Goal: Information Seeking & Learning: Find specific page/section

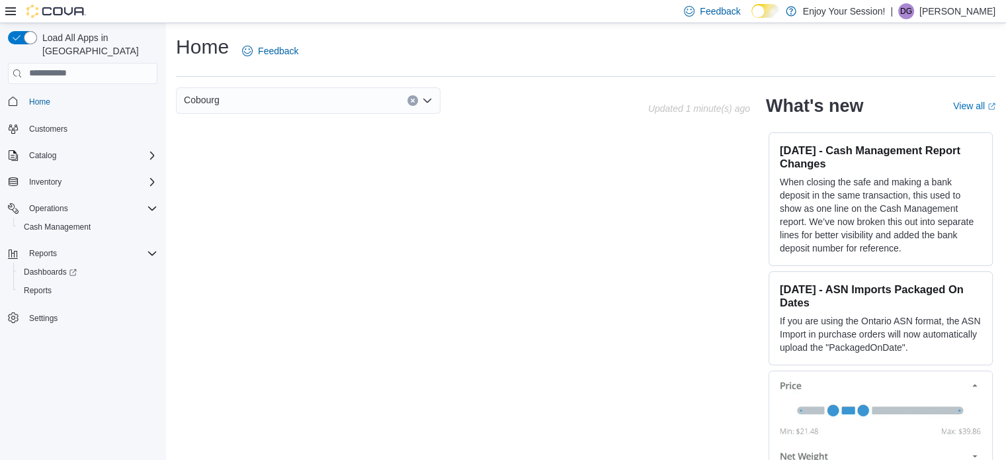
click at [11, 10] on icon at bounding box center [10, 11] width 11 height 11
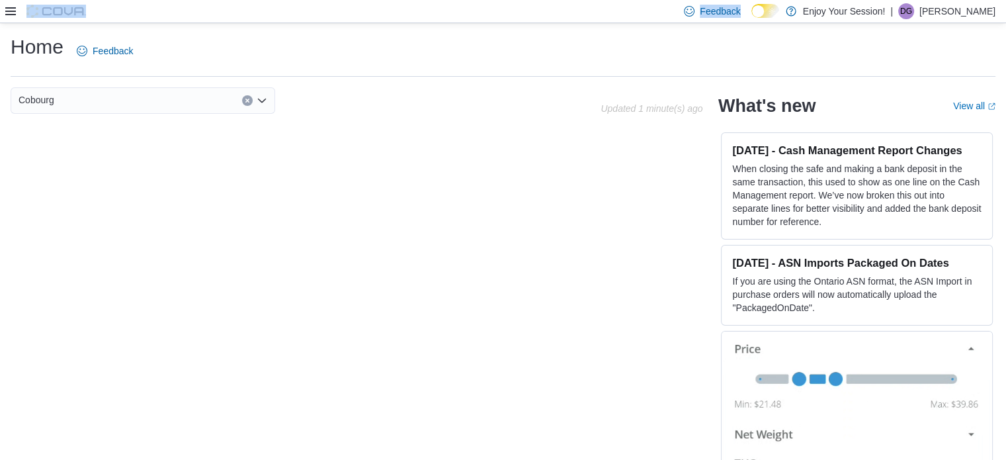
click at [11, 10] on icon at bounding box center [10, 11] width 11 height 11
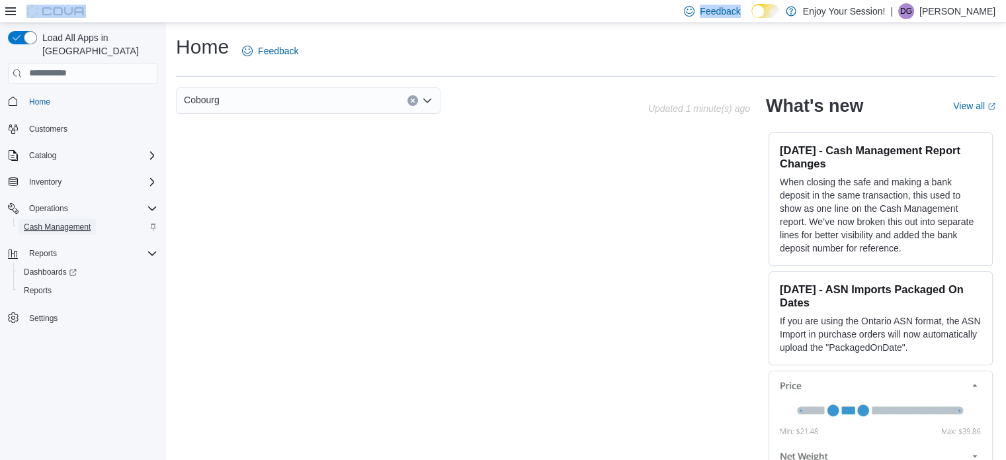
click at [59, 222] on span "Cash Management" at bounding box center [57, 227] width 67 height 11
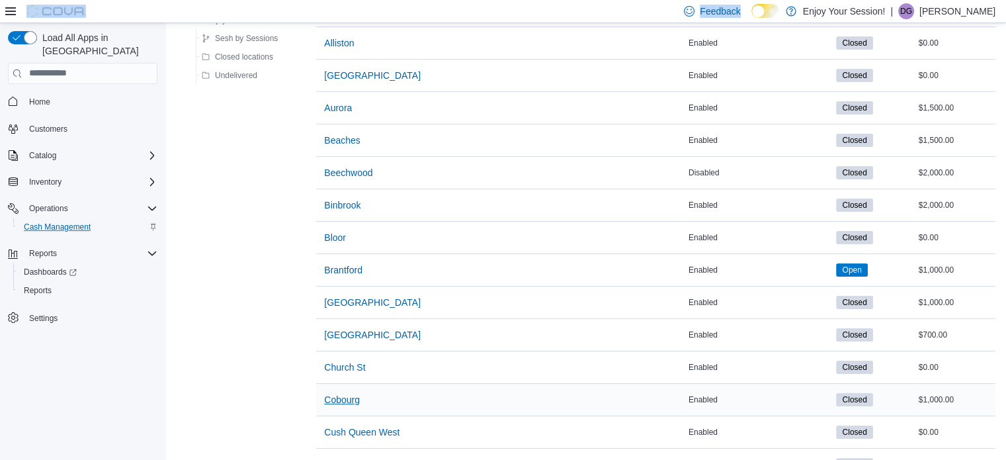
scroll to position [199, 0]
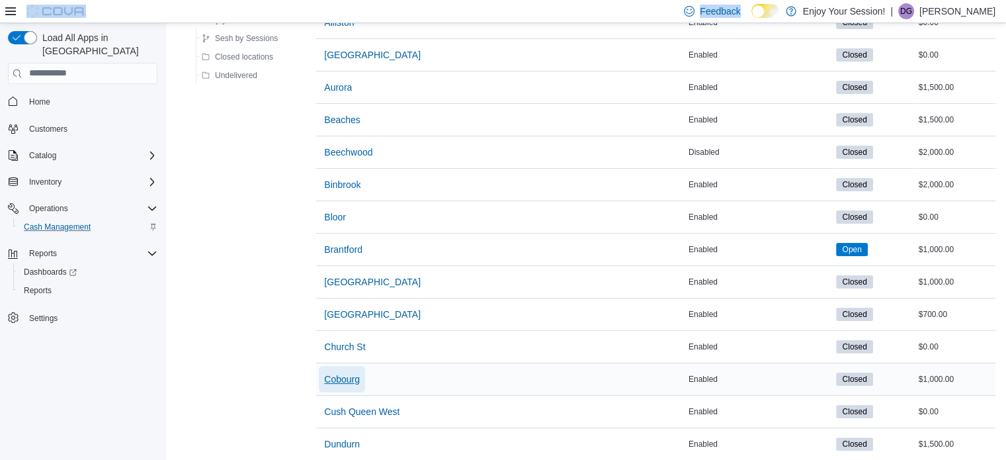
click at [352, 380] on span "Cobourg" at bounding box center [342, 379] width 36 height 13
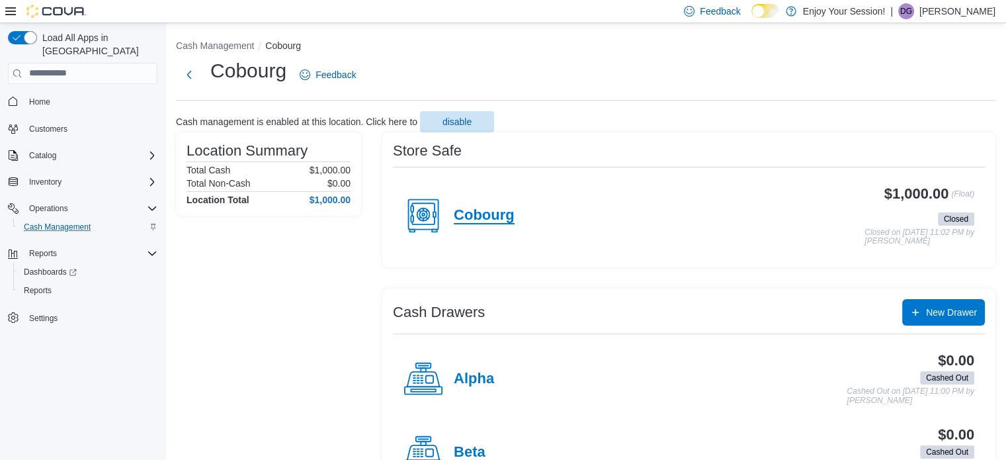
click at [469, 216] on h4 "Cobourg" at bounding box center [484, 215] width 61 height 17
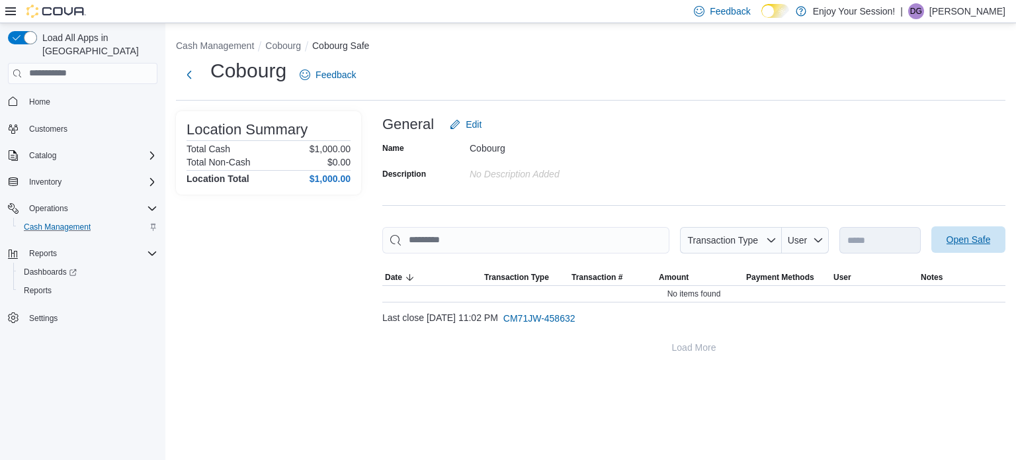
click at [976, 247] on span "Open Safe" at bounding box center [969, 239] width 58 height 26
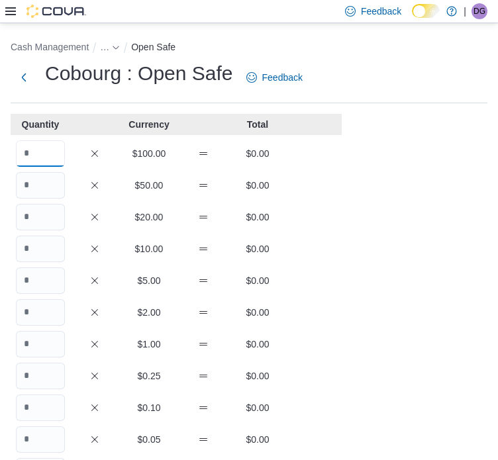
click at [56, 148] on input "Quantity" at bounding box center [40, 153] width 49 height 26
type input "*"
type input "**"
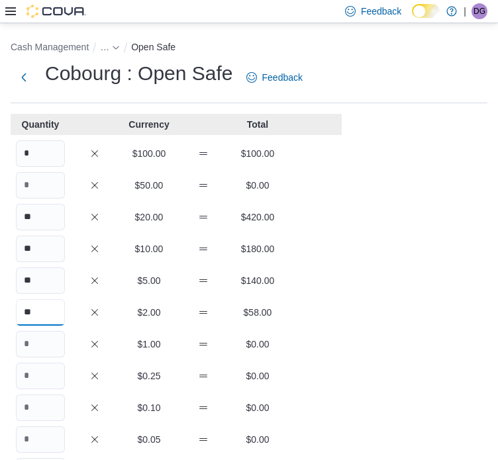
type input "**"
type input "***"
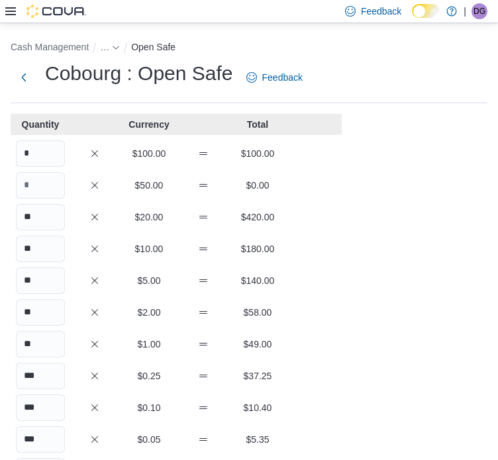
click at [408, 333] on div "Cash Management … Open Safe Cobourg : Open Safe Feedback Quantity Currency Tota…" at bounding box center [249, 369] width 498 height 693
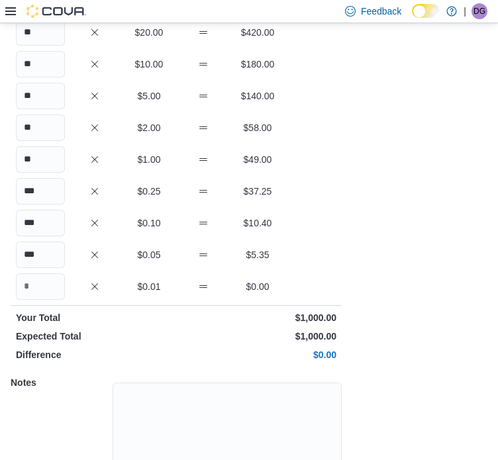
scroll to position [255, 0]
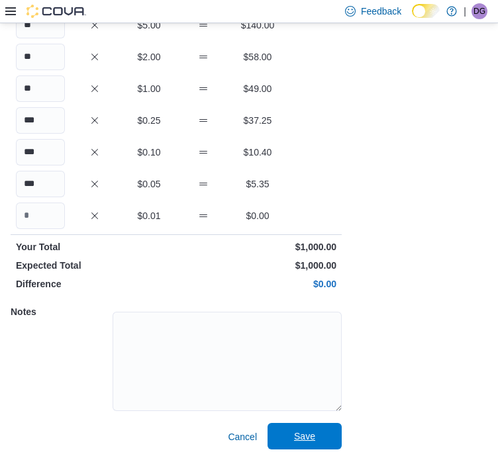
click at [298, 440] on span "Save" at bounding box center [304, 435] width 21 height 13
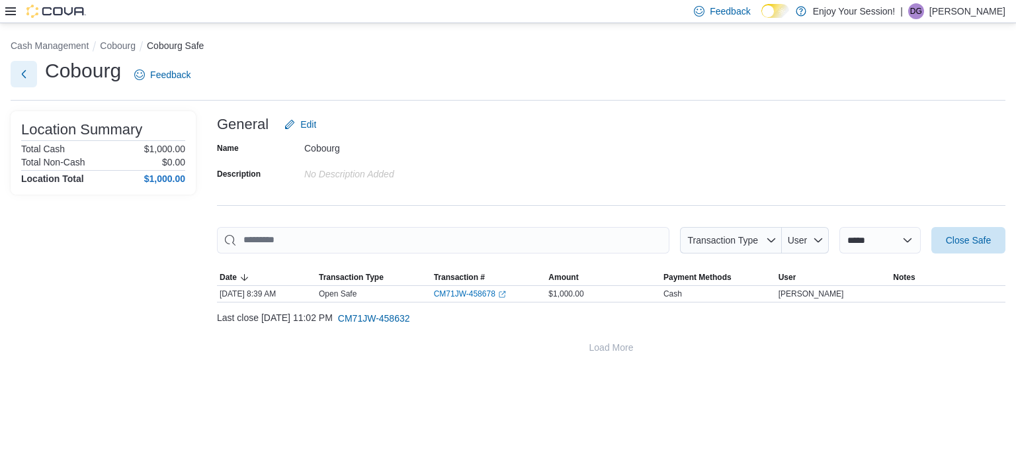
click at [22, 75] on button "Next" at bounding box center [24, 74] width 26 height 26
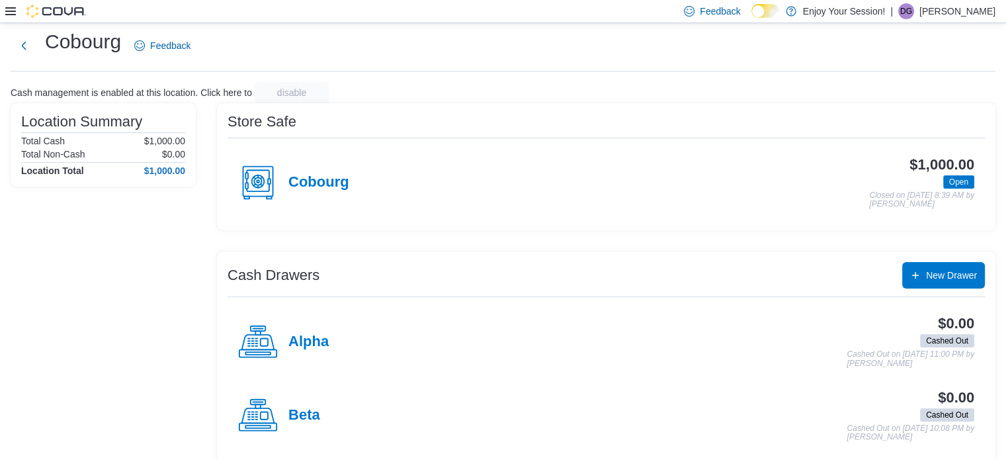
scroll to position [42, 0]
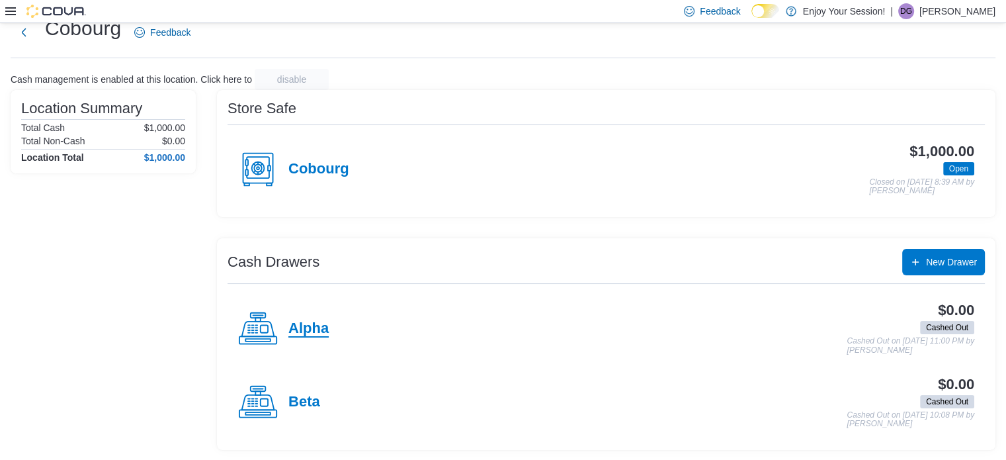
click at [302, 322] on h4 "Alpha" at bounding box center [308, 328] width 40 height 17
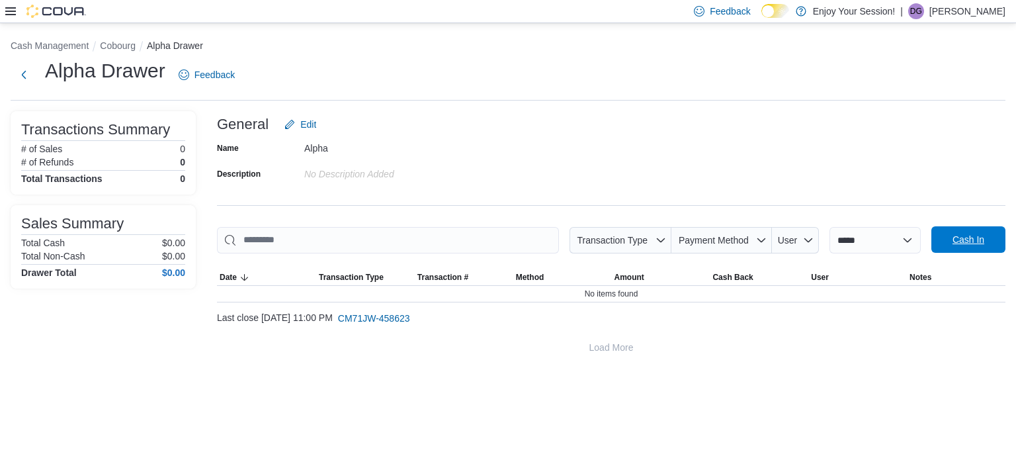
click at [990, 240] on span "Cash In" at bounding box center [969, 239] width 58 height 26
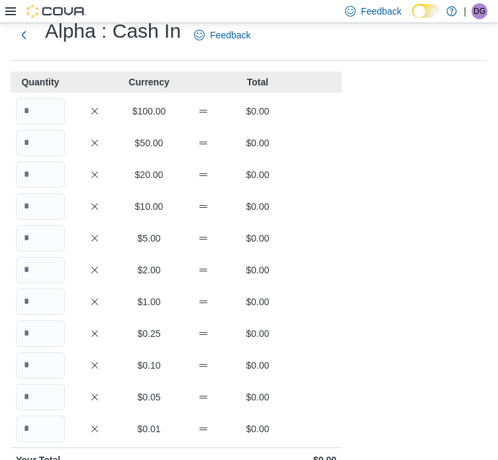
scroll to position [66, 0]
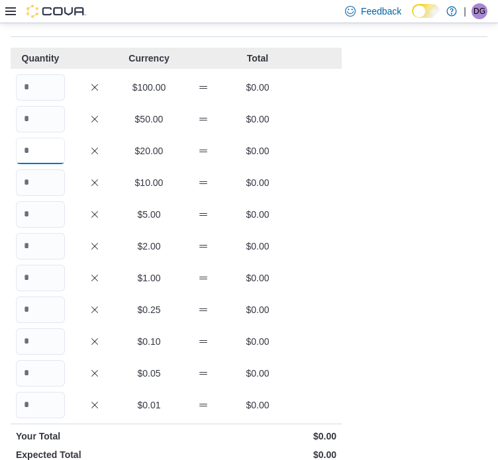
click at [39, 148] on input "Quantity" at bounding box center [40, 151] width 49 height 26
type input "*"
type input "**"
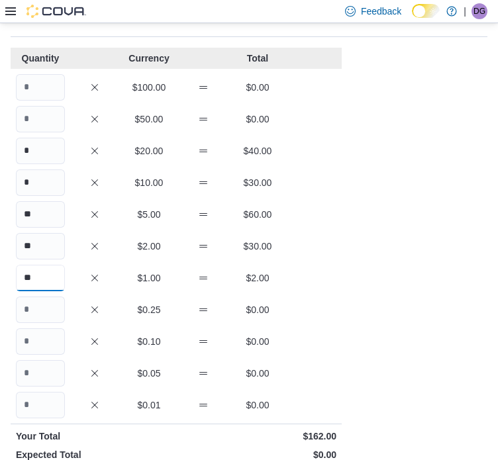
type input "**"
click at [445, 290] on div "Cash Management … Cash In Alpha : Cash In Feedback Quantity Currency Total $100…" at bounding box center [249, 303] width 498 height 693
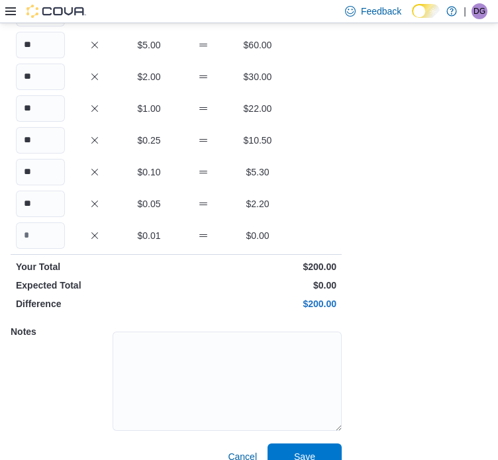
scroll to position [255, 0]
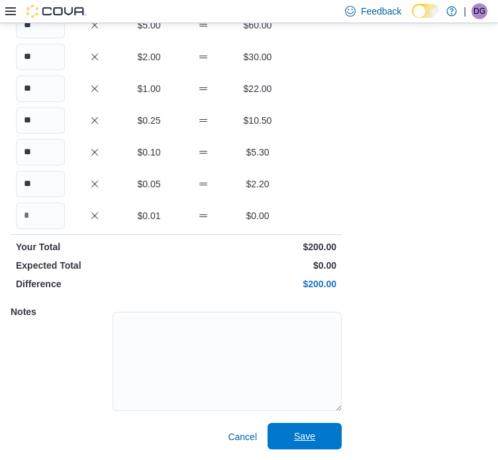
click at [311, 437] on span "Save" at bounding box center [304, 435] width 21 height 13
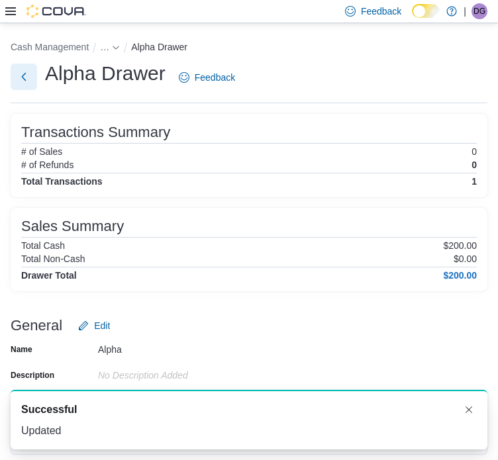
click at [27, 74] on button "Next" at bounding box center [24, 77] width 26 height 26
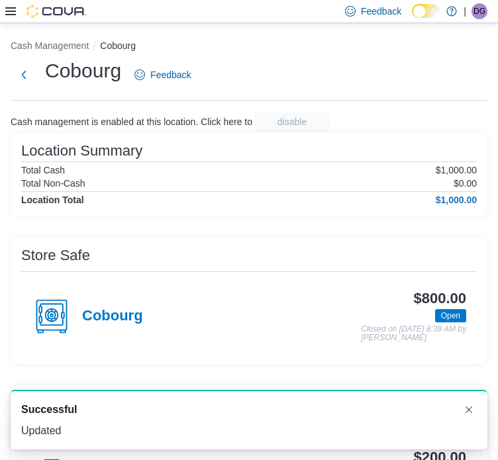
scroll to position [146, 0]
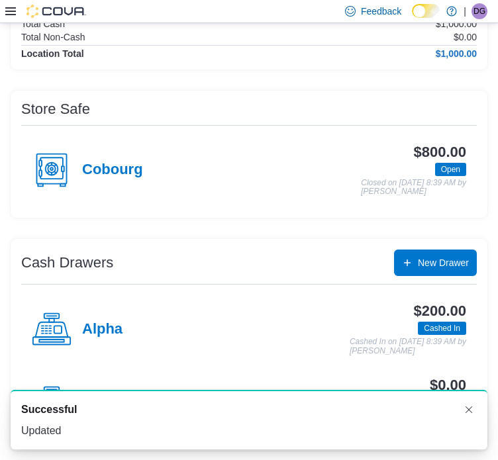
click at [106, 403] on h4 "Beta" at bounding box center [98, 402] width 32 height 17
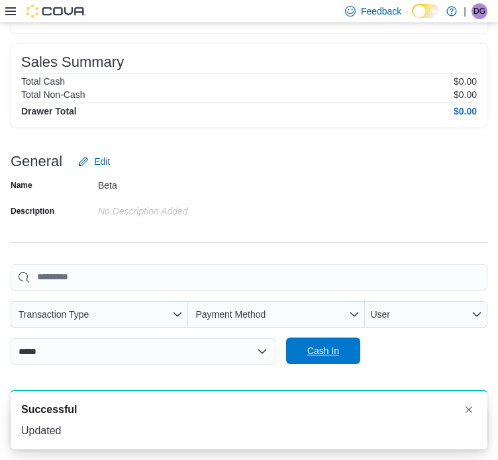
click at [307, 344] on span "Cash In" at bounding box center [323, 350] width 32 height 13
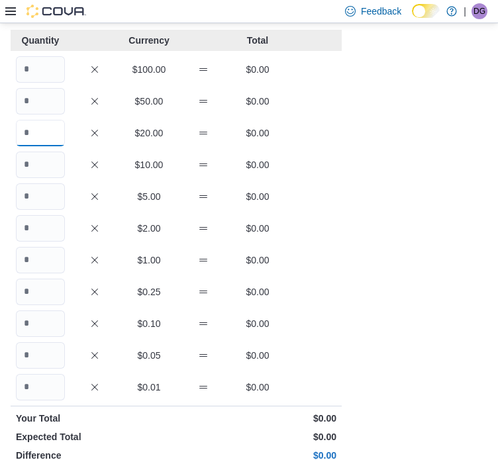
click at [50, 132] on input "Quantity" at bounding box center [40, 133] width 49 height 26
type input "*"
type input "**"
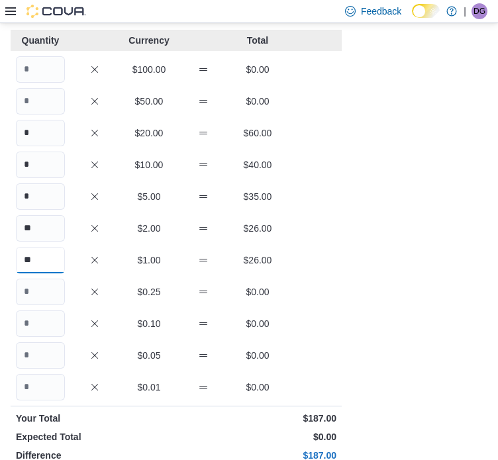
type input "**"
click at [365, 193] on div "Cash Management … Cash In Beta : Cash In Feedback Quantity Currency Total $100.…" at bounding box center [249, 285] width 498 height 693
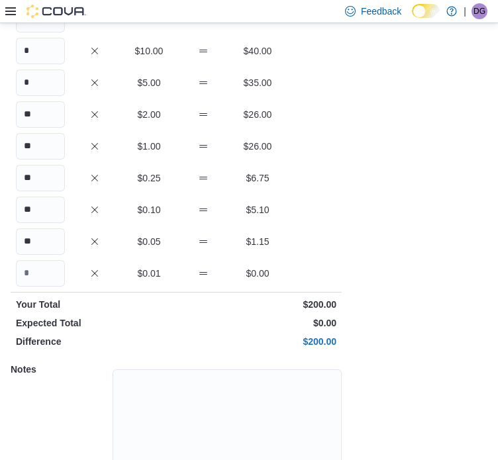
scroll to position [255, 0]
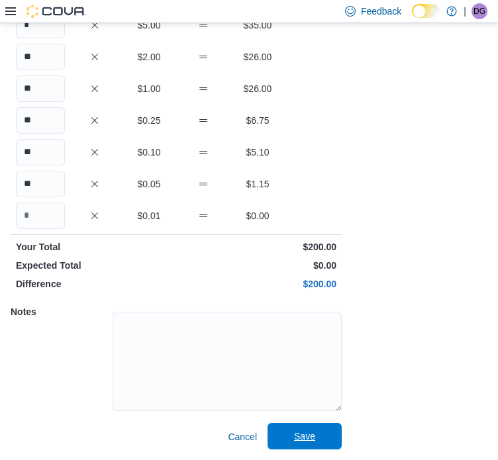
click at [293, 442] on span "Save" at bounding box center [304, 436] width 58 height 26
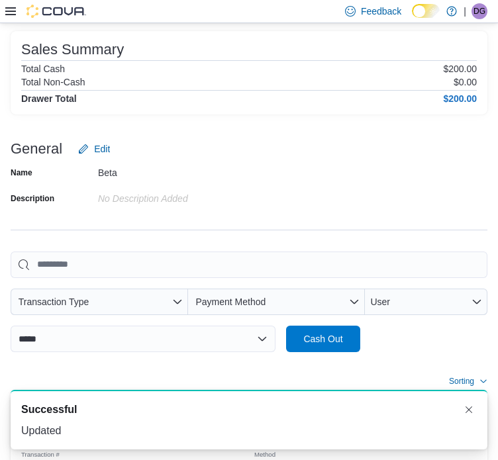
scroll to position [180, 0]
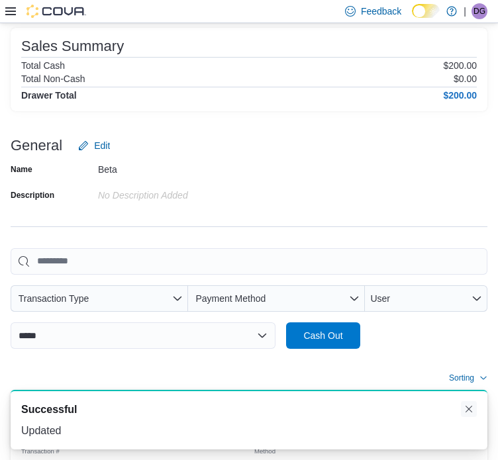
click at [474, 409] on button "Dismiss toast" at bounding box center [469, 409] width 16 height 16
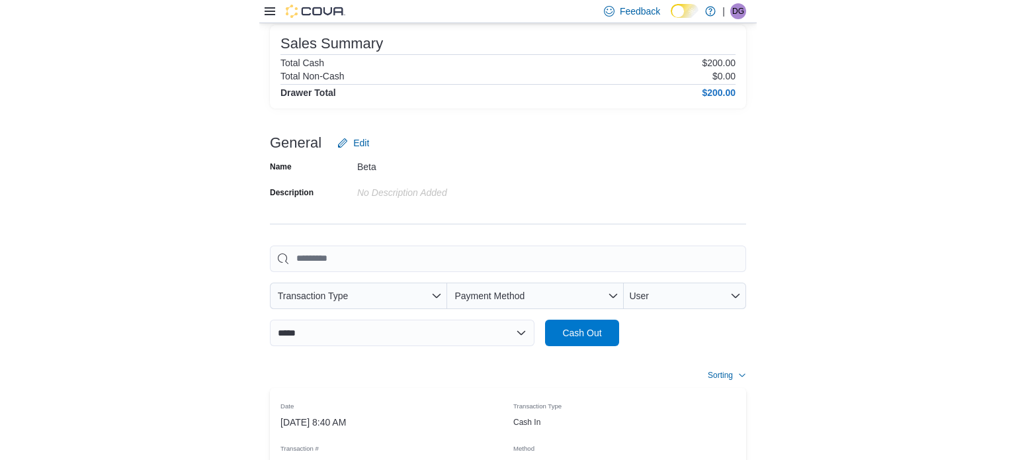
scroll to position [0, 0]
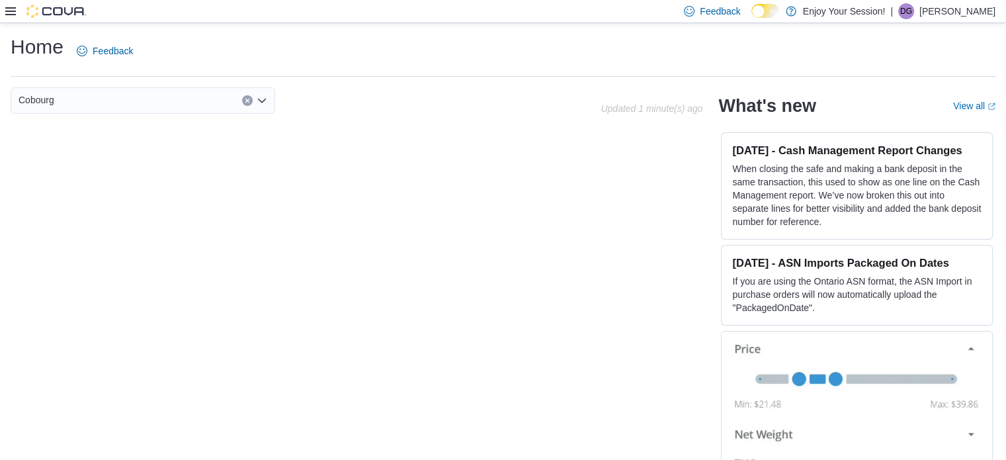
click at [11, 13] on icon at bounding box center [10, 11] width 11 height 11
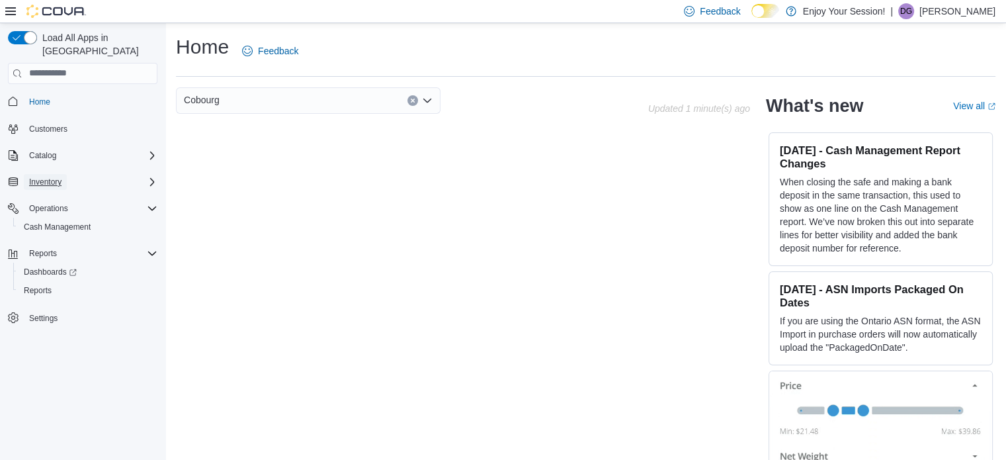
click at [52, 177] on span "Inventory" at bounding box center [45, 182] width 32 height 11
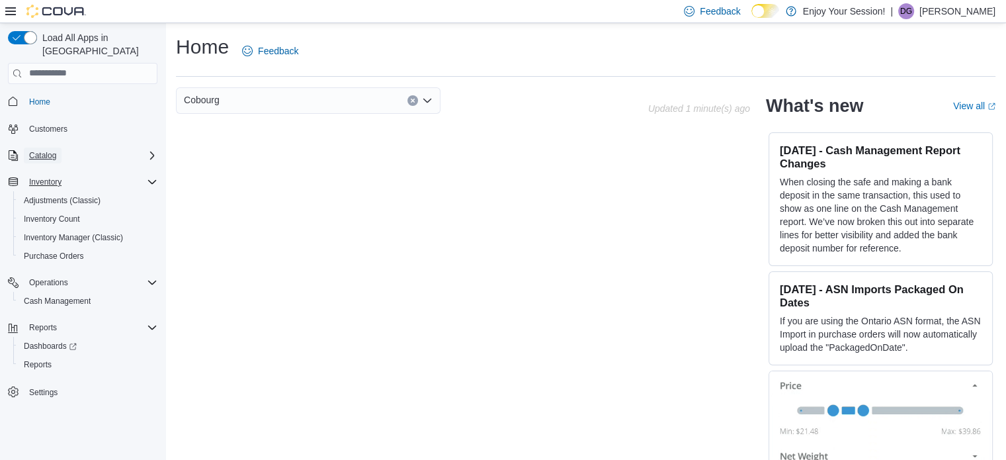
click at [58, 148] on button "Catalog" at bounding box center [43, 156] width 38 height 16
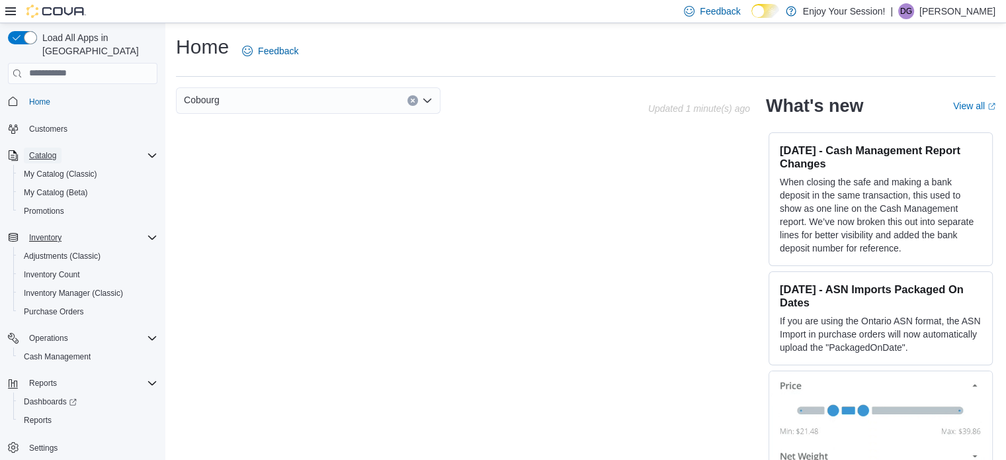
click at [58, 148] on button "Catalog" at bounding box center [43, 156] width 38 height 16
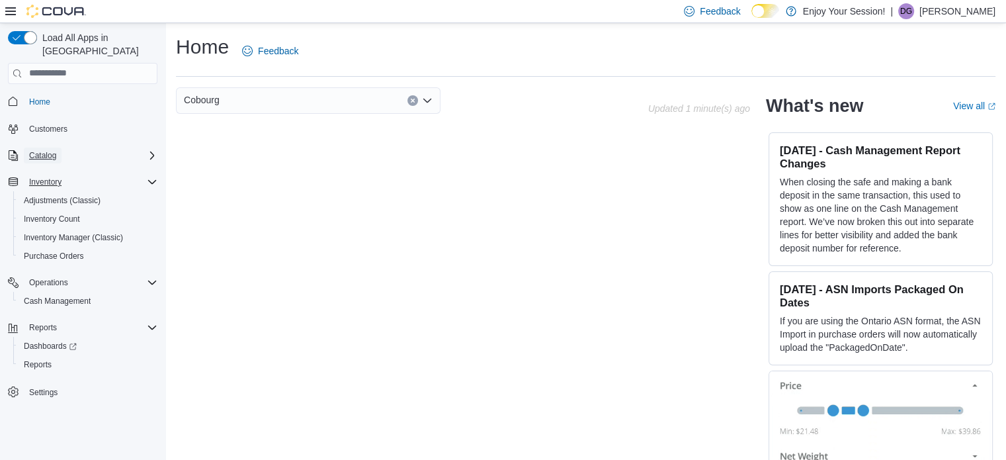
click at [58, 148] on button "Catalog" at bounding box center [43, 156] width 38 height 16
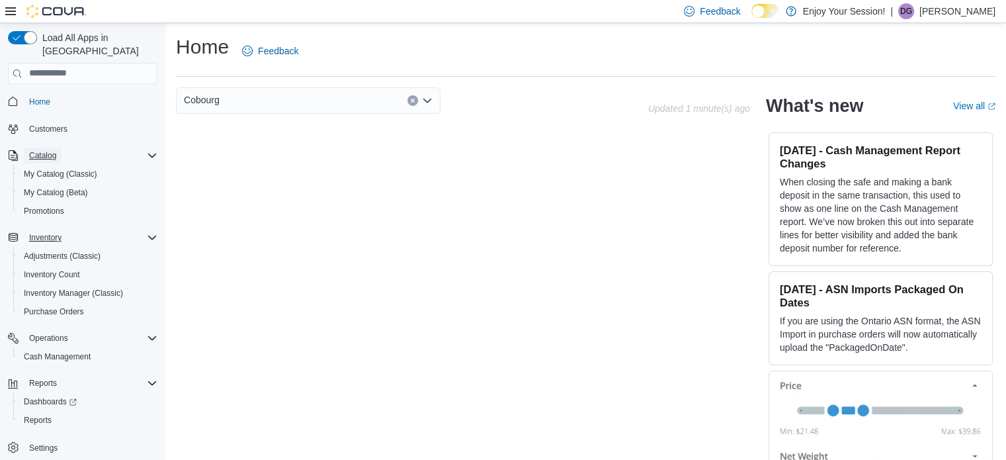
click at [58, 148] on button "Catalog" at bounding box center [43, 156] width 38 height 16
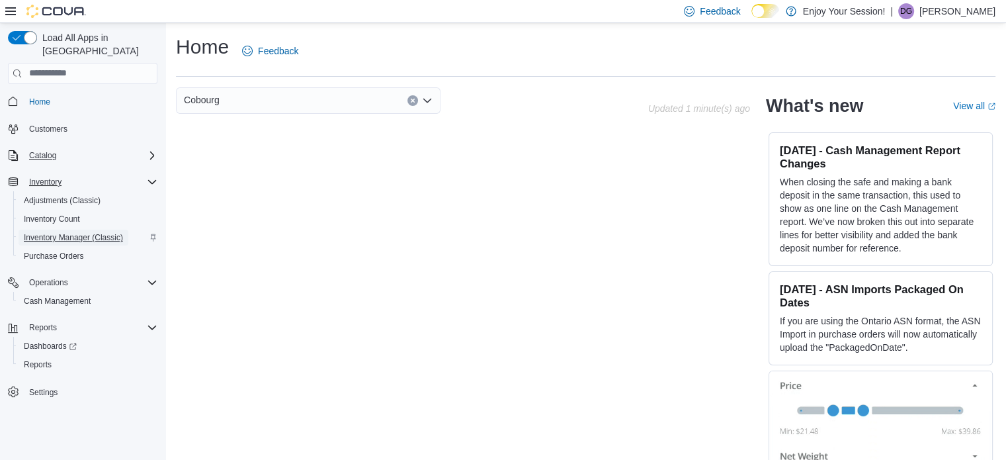
click at [56, 232] on span "Inventory Manager (Classic)" at bounding box center [73, 237] width 99 height 11
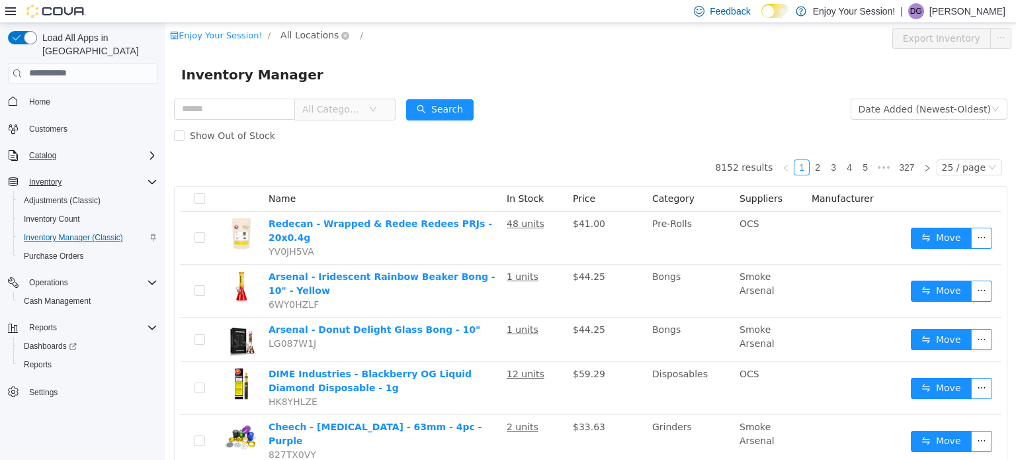
click at [299, 39] on span "All Locations" at bounding box center [310, 34] width 58 height 15
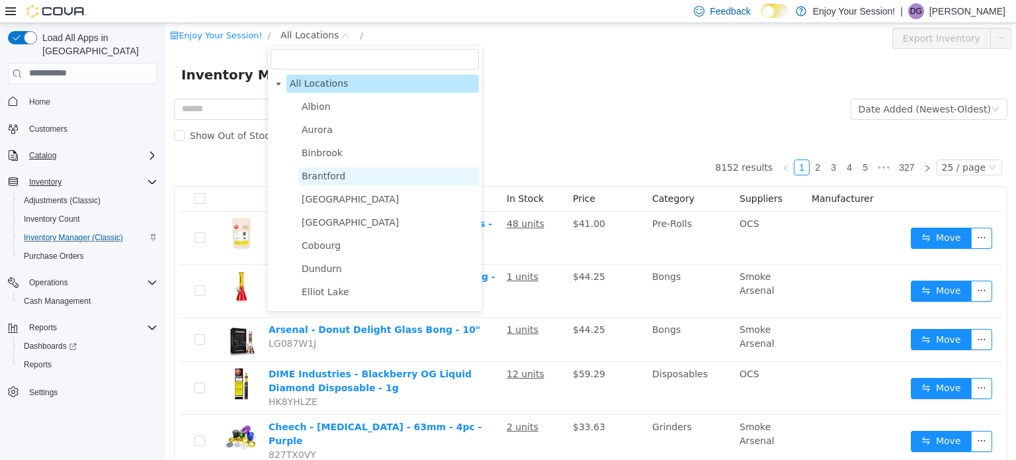
scroll to position [66, 0]
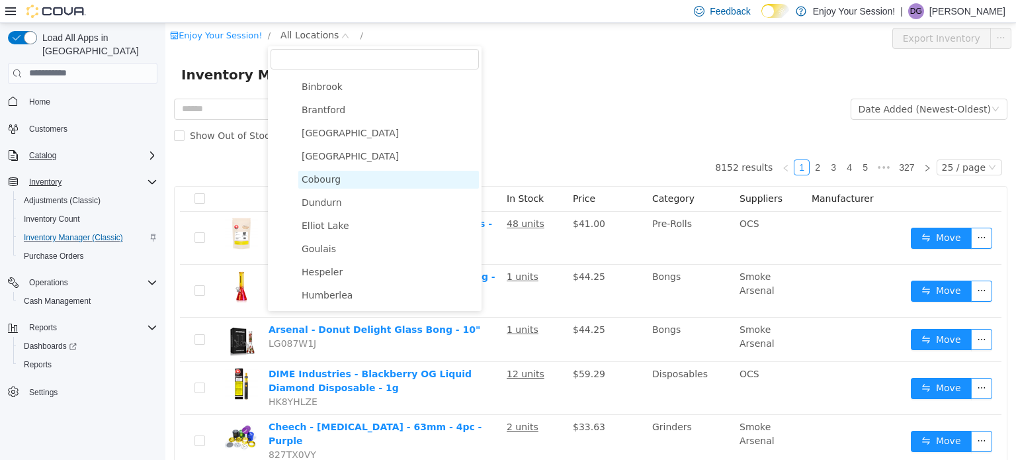
click at [316, 179] on span "Cobourg" at bounding box center [321, 178] width 39 height 11
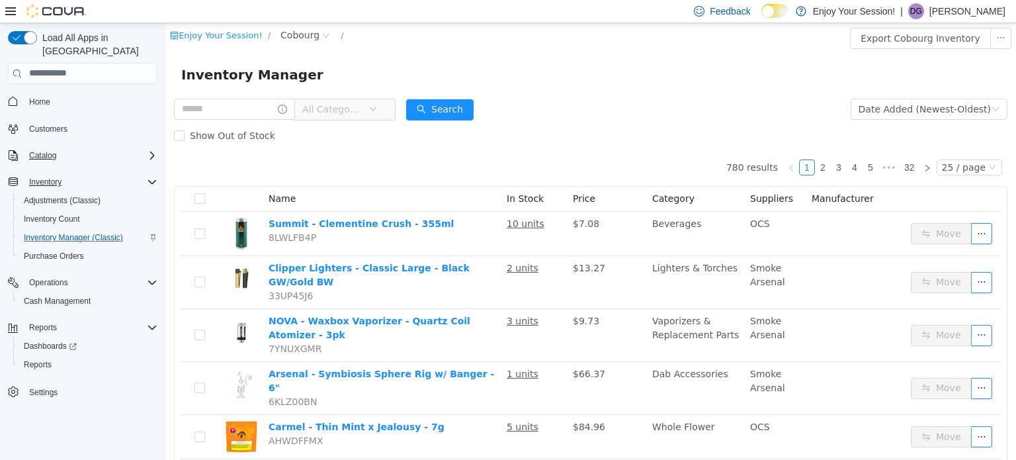
click at [588, 87] on div "Inventory Manager" at bounding box center [590, 74] width 851 height 42
click at [252, 111] on input "text" at bounding box center [234, 108] width 121 height 21
type input "**********"
click at [398, 186] on th "Name" at bounding box center [382, 198] width 238 height 25
click at [453, 112] on button "Search" at bounding box center [452, 109] width 67 height 21
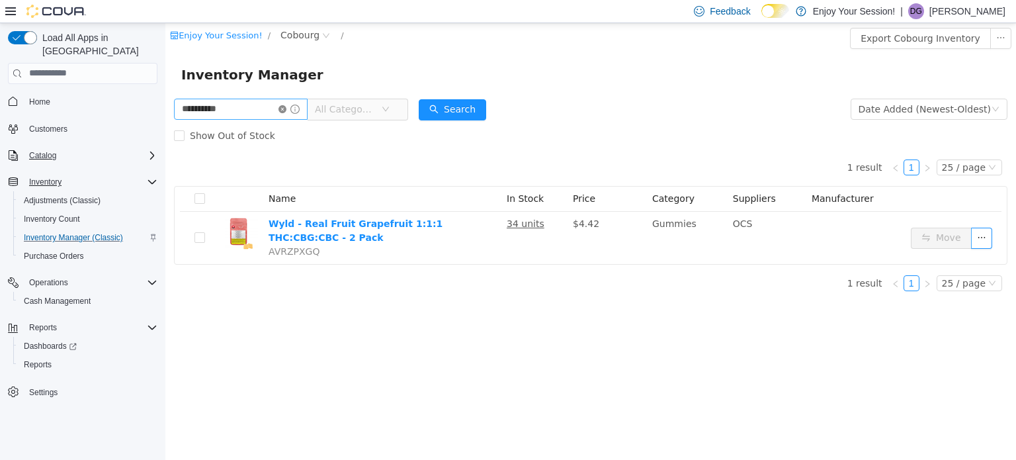
click at [287, 109] on icon "icon: close-circle" at bounding box center [283, 109] width 8 height 8
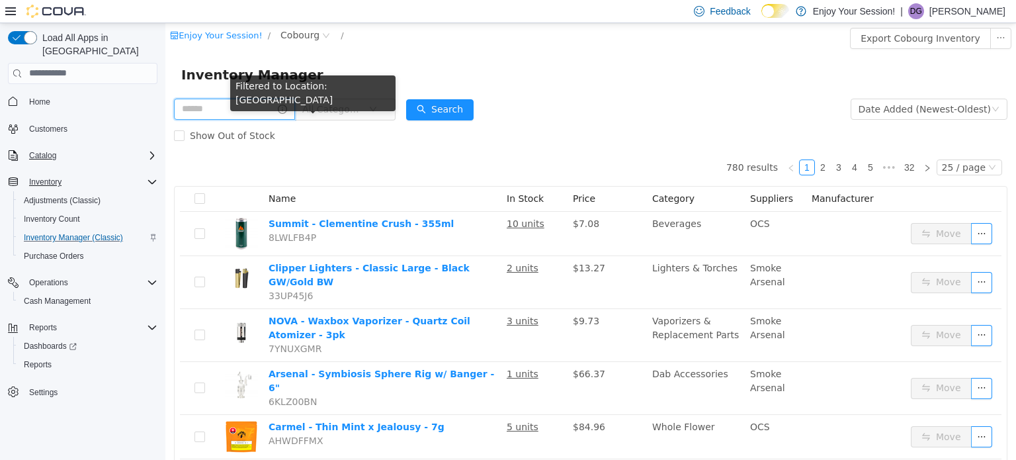
click at [280, 109] on input "text" at bounding box center [234, 108] width 121 height 21
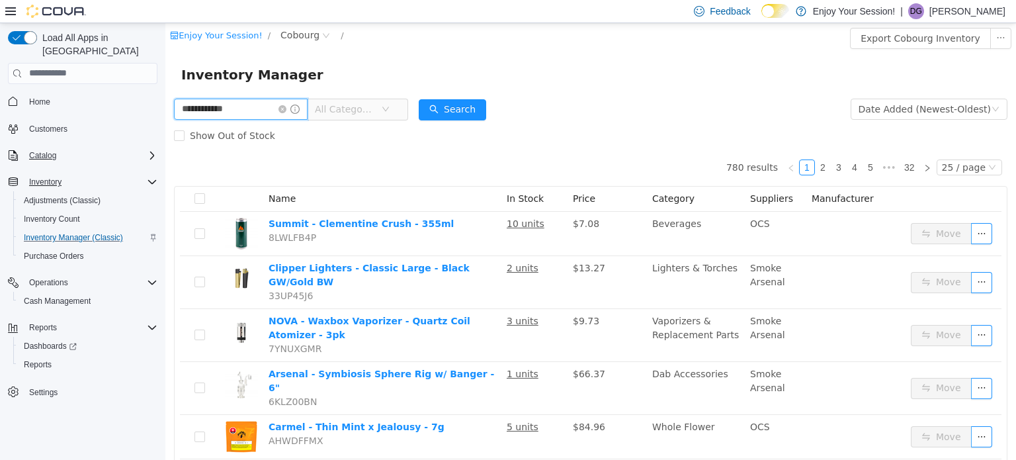
type input "**********"
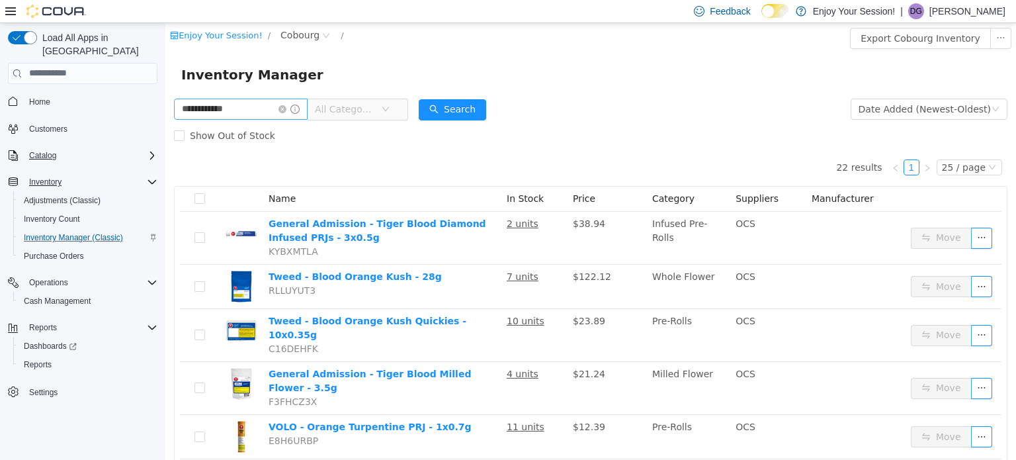
click at [287, 110] on icon "icon: close-circle" at bounding box center [283, 109] width 8 height 8
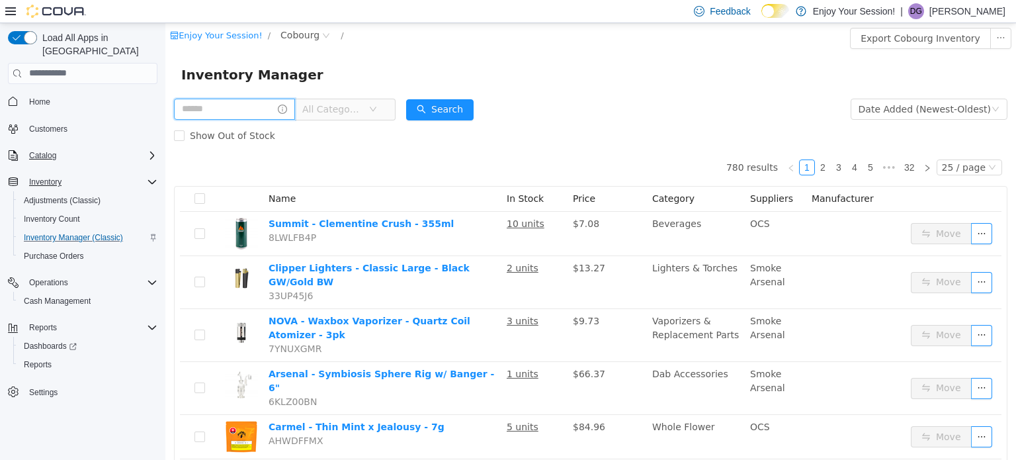
click at [217, 116] on input "text" at bounding box center [234, 108] width 121 height 21
type input "**********"
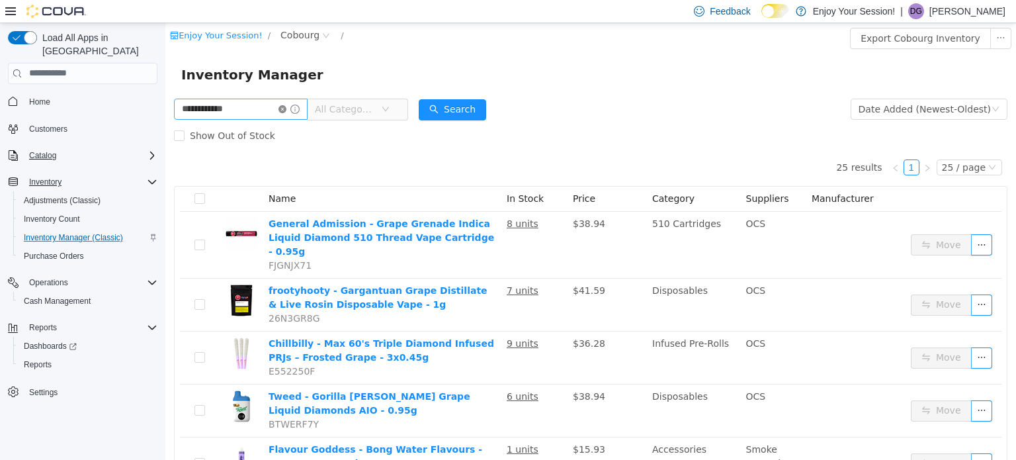
click at [287, 112] on icon "icon: close-circle" at bounding box center [283, 109] width 8 height 8
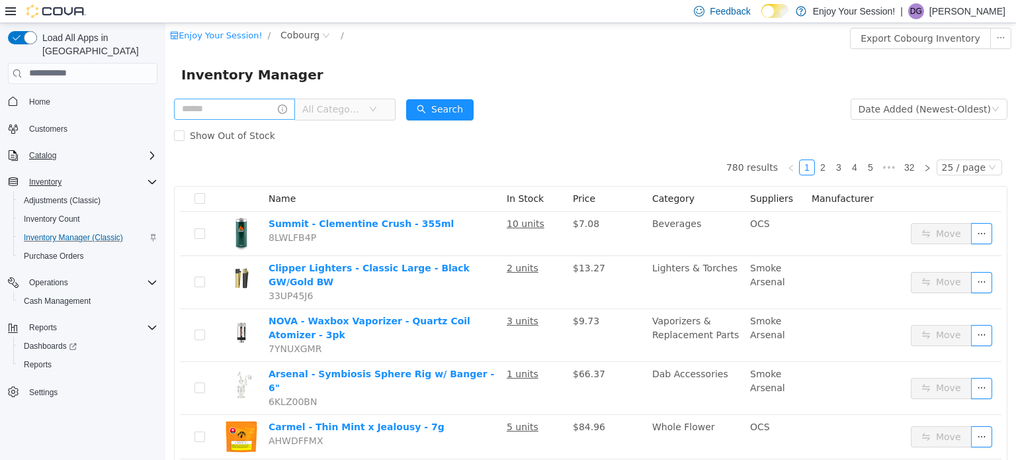
click at [266, 121] on div "All Categories" at bounding box center [285, 108] width 222 height 26
click at [270, 105] on input "text" at bounding box center [234, 108] width 121 height 21
type input "****"
click at [476, 112] on button "Search" at bounding box center [452, 109] width 67 height 21
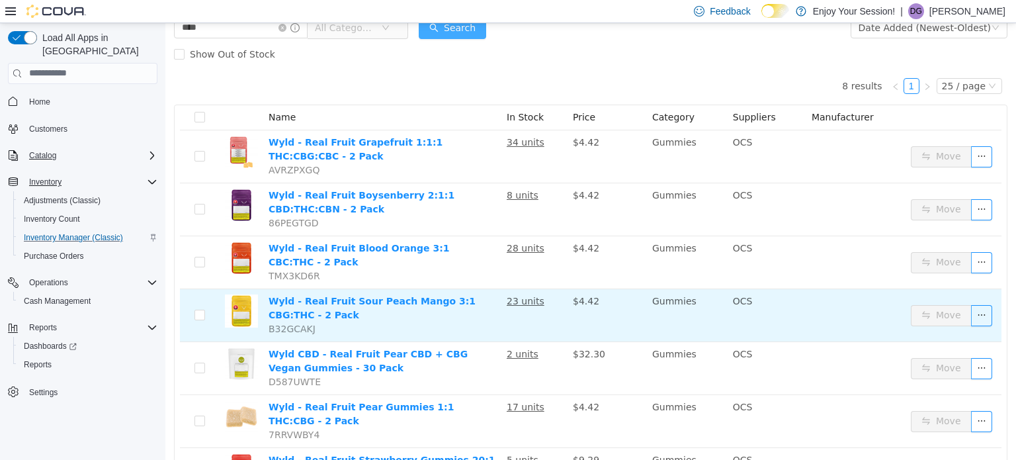
scroll to position [62, 0]
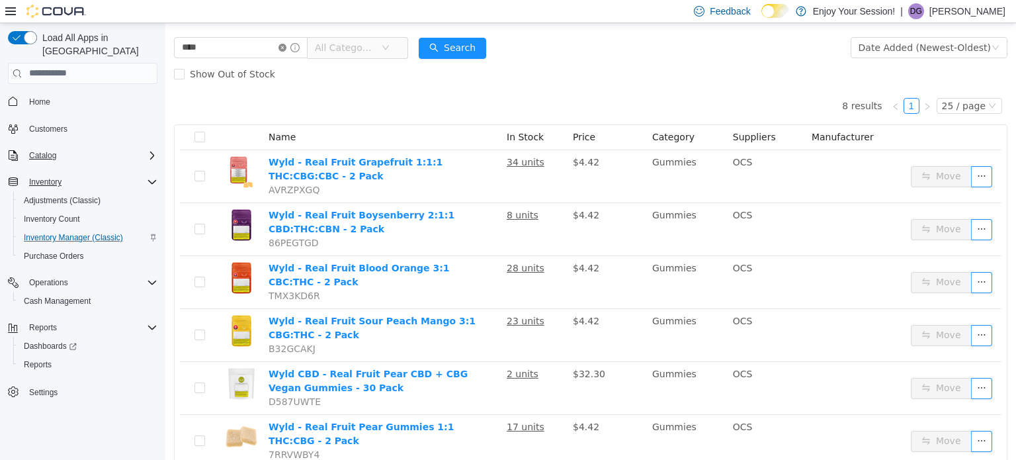
click at [287, 45] on icon "icon: close-circle" at bounding box center [283, 47] width 8 height 8
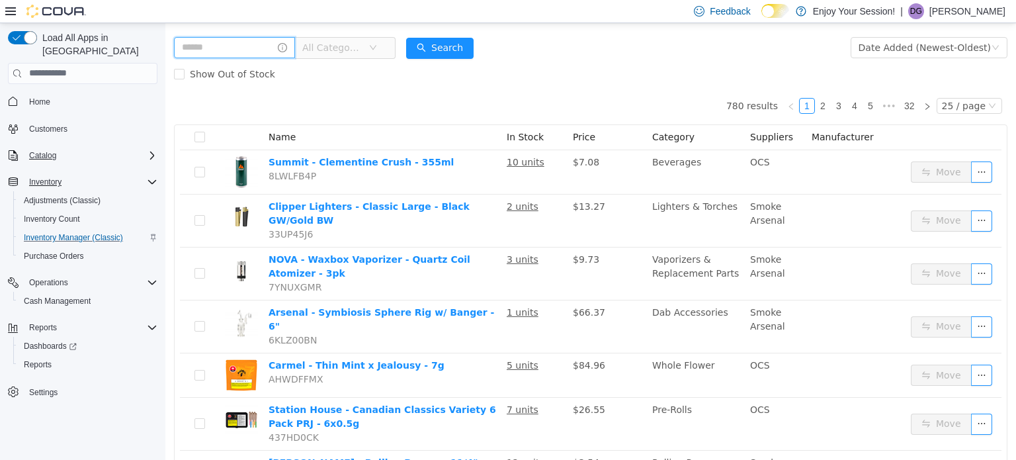
click at [259, 57] on input "text" at bounding box center [234, 46] width 121 height 21
type input "*****"
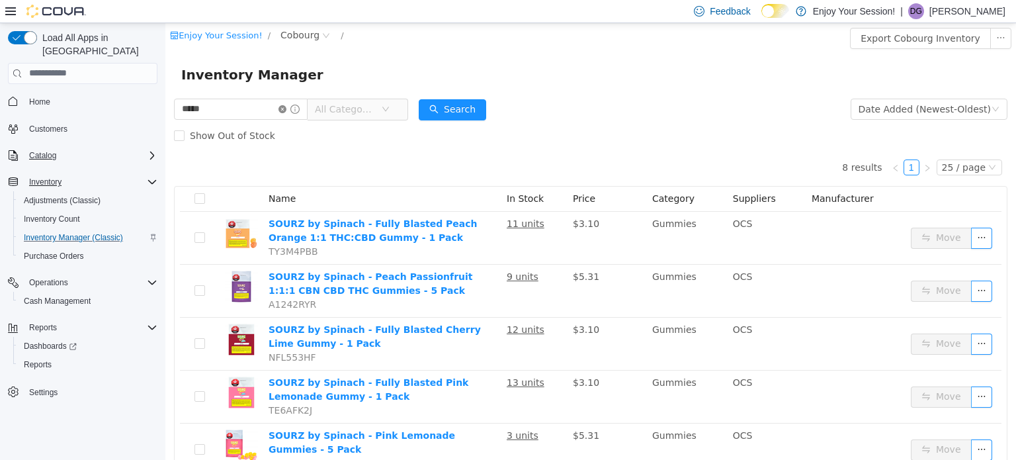
click at [287, 108] on icon "icon: close-circle" at bounding box center [283, 109] width 8 height 8
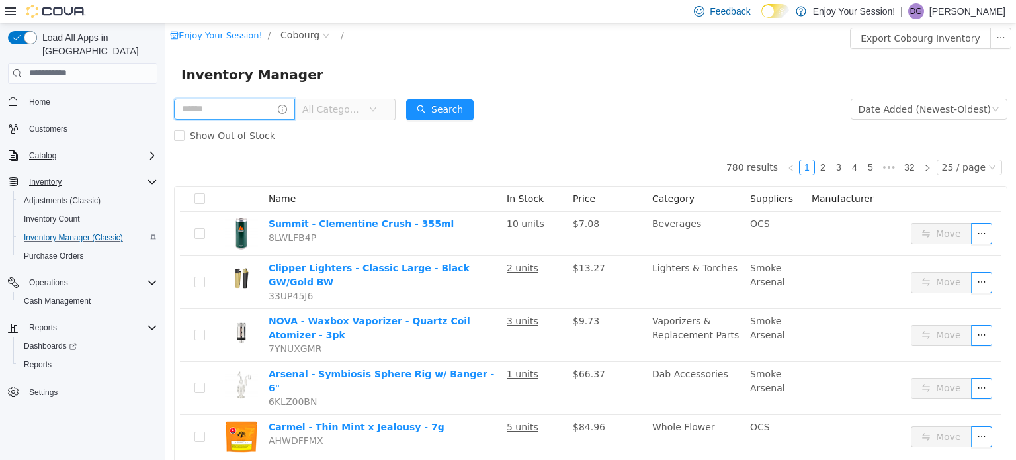
click at [246, 101] on input "text" at bounding box center [234, 108] width 121 height 21
type input "*"
type input "****"
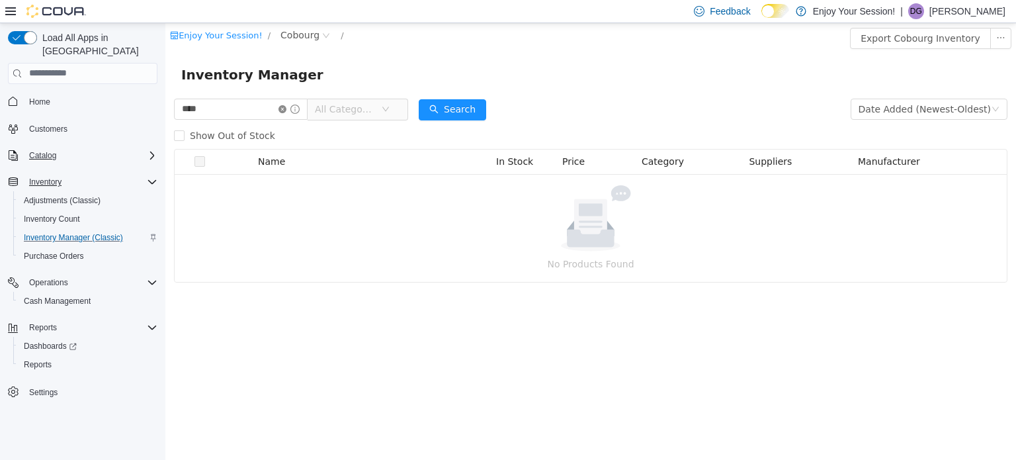
click at [287, 109] on icon "icon: close-circle" at bounding box center [283, 109] width 8 height 8
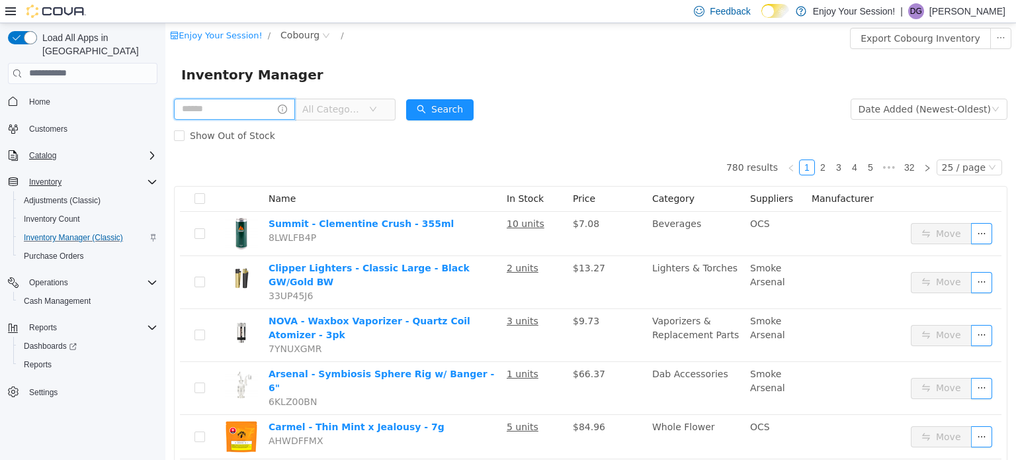
click at [251, 113] on input "text" at bounding box center [234, 108] width 121 height 21
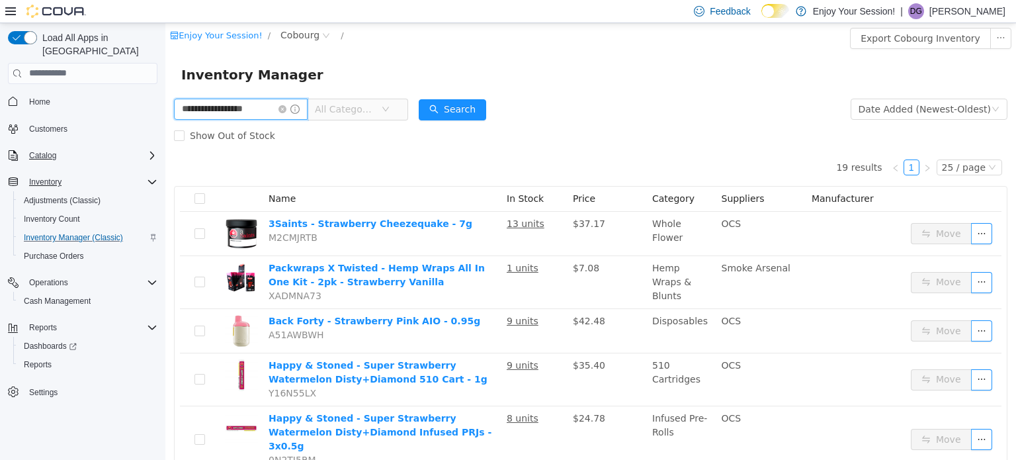
type input "**********"
click at [287, 112] on icon "icon: close-circle" at bounding box center [283, 109] width 8 height 8
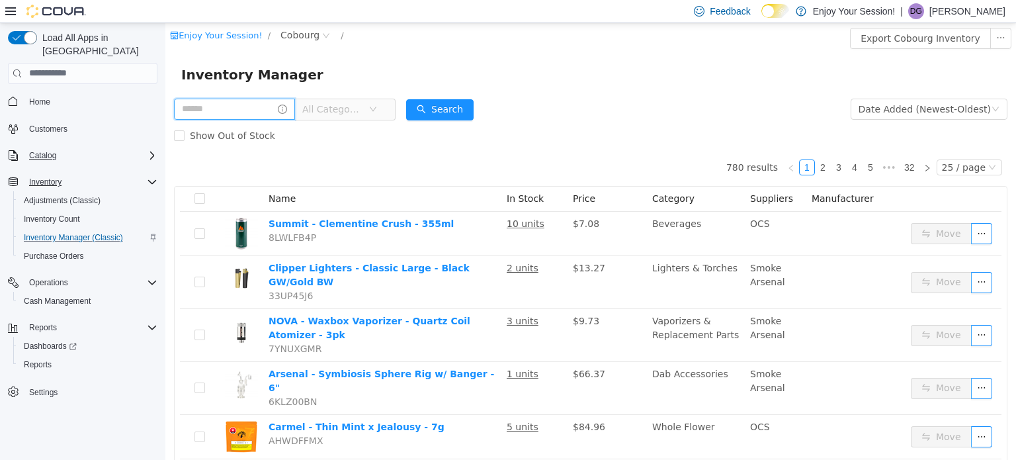
click at [274, 108] on input "text" at bounding box center [234, 108] width 121 height 21
type input "**********"
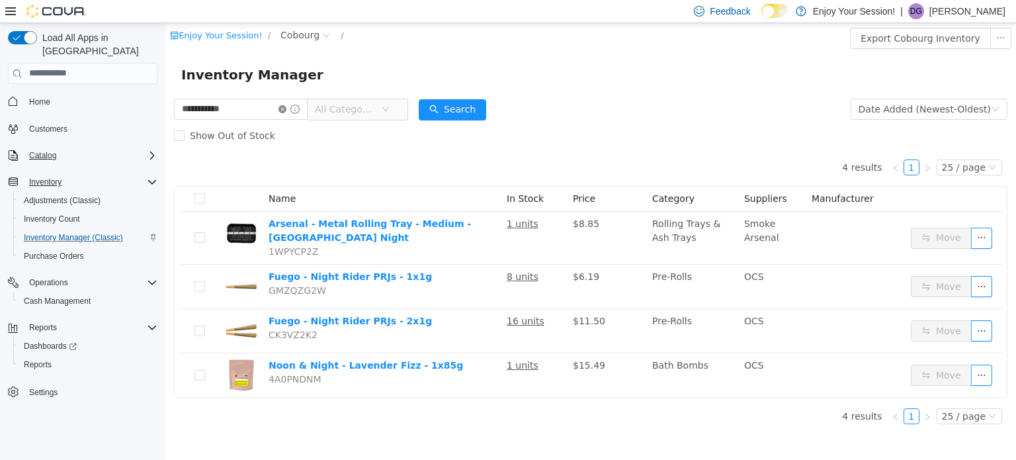
click at [287, 107] on icon "icon: close-circle" at bounding box center [283, 109] width 8 height 8
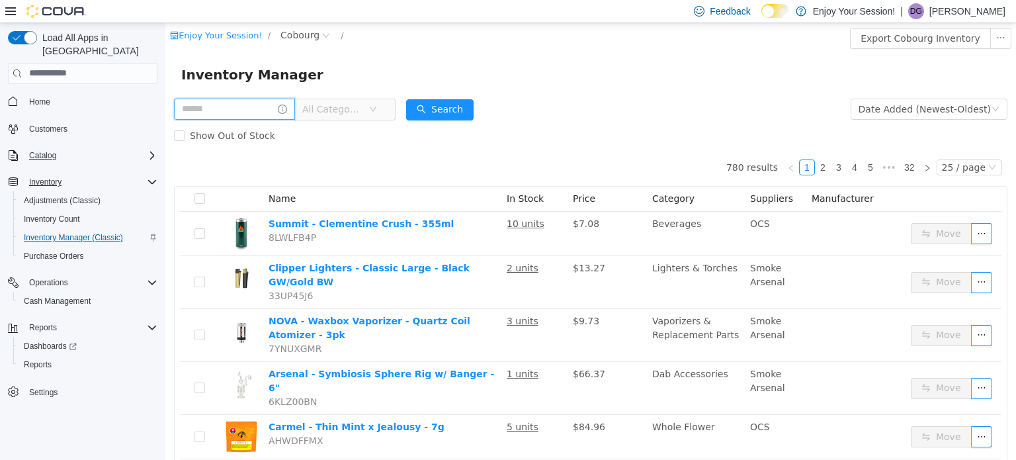
click at [278, 114] on input "text" at bounding box center [234, 108] width 121 height 21
type input "**********"
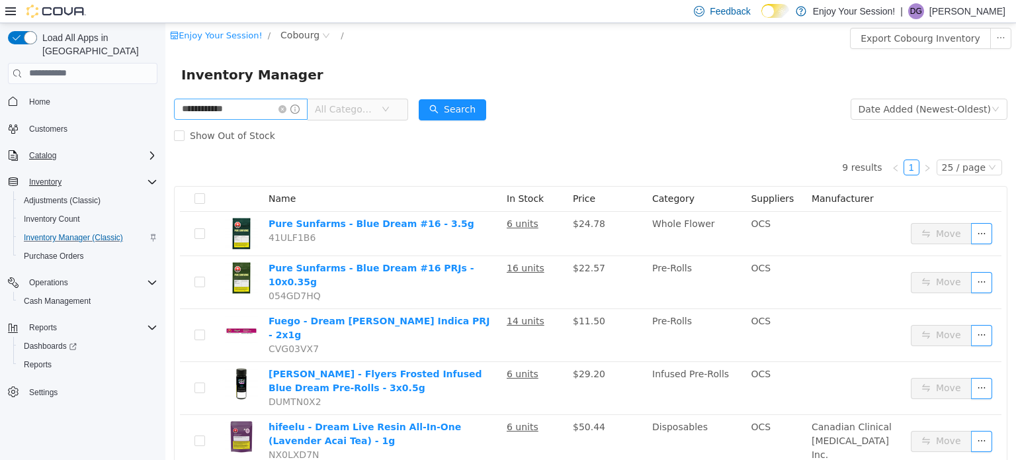
click at [287, 110] on icon "icon: close-circle" at bounding box center [283, 109] width 8 height 8
